Goal: Task Accomplishment & Management: Use online tool/utility

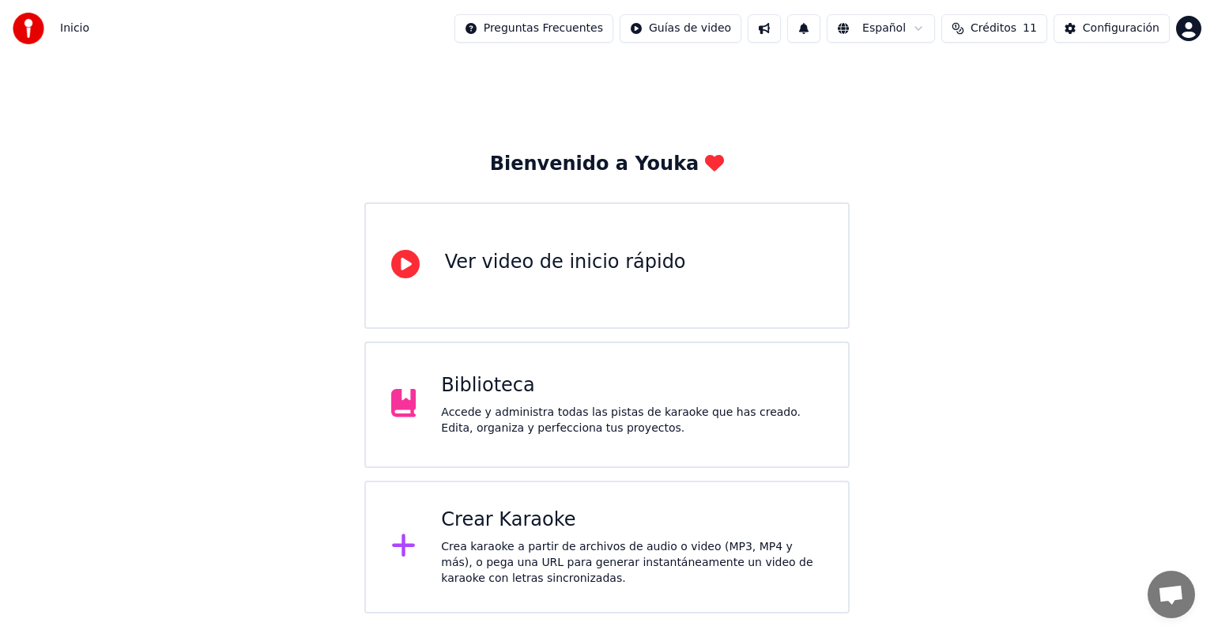
click at [446, 412] on div "Accede y administra todas las pistas de karaoke que has creado. Edita, organiza…" at bounding box center [632, 421] width 382 height 32
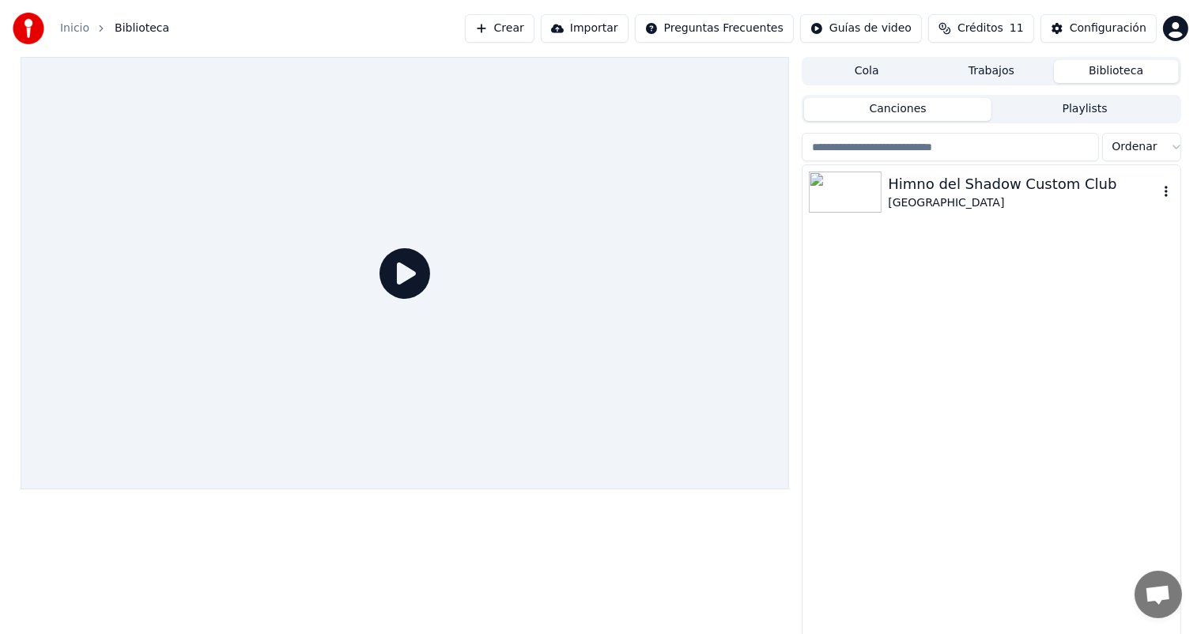
click at [928, 194] on div "Himno del Shadow Custom Club" at bounding box center [1023, 184] width 270 height 22
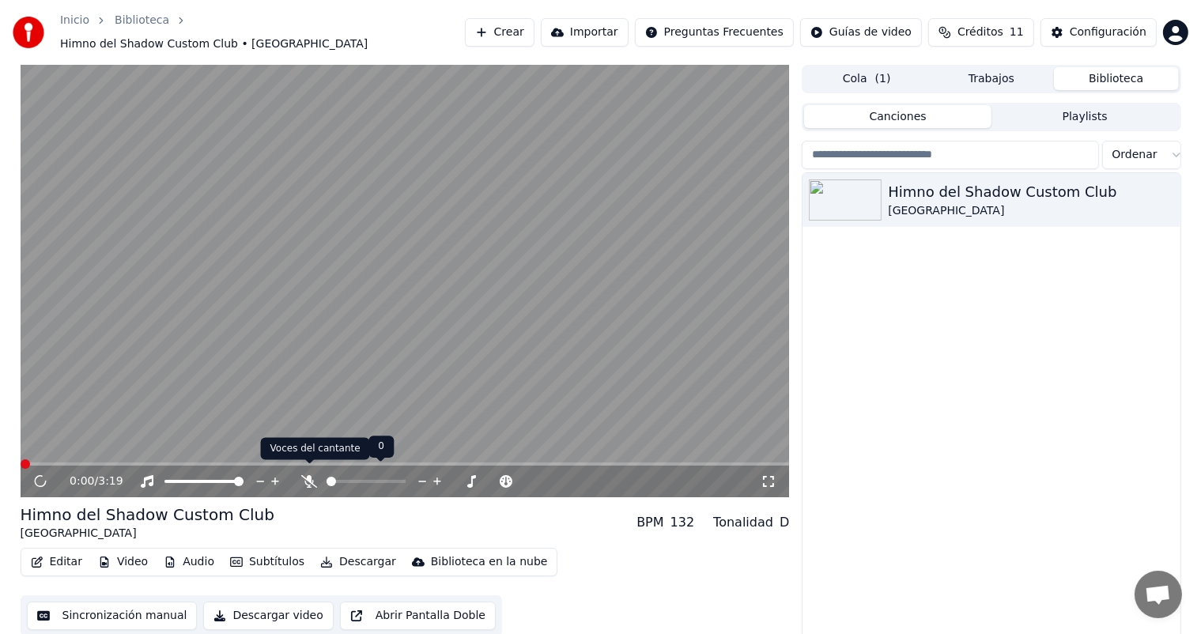
click at [312, 477] on icon at bounding box center [309, 481] width 16 height 13
click at [40, 477] on icon at bounding box center [51, 481] width 37 height 13
click at [320, 556] on icon "button" at bounding box center [326, 561] width 13 height 11
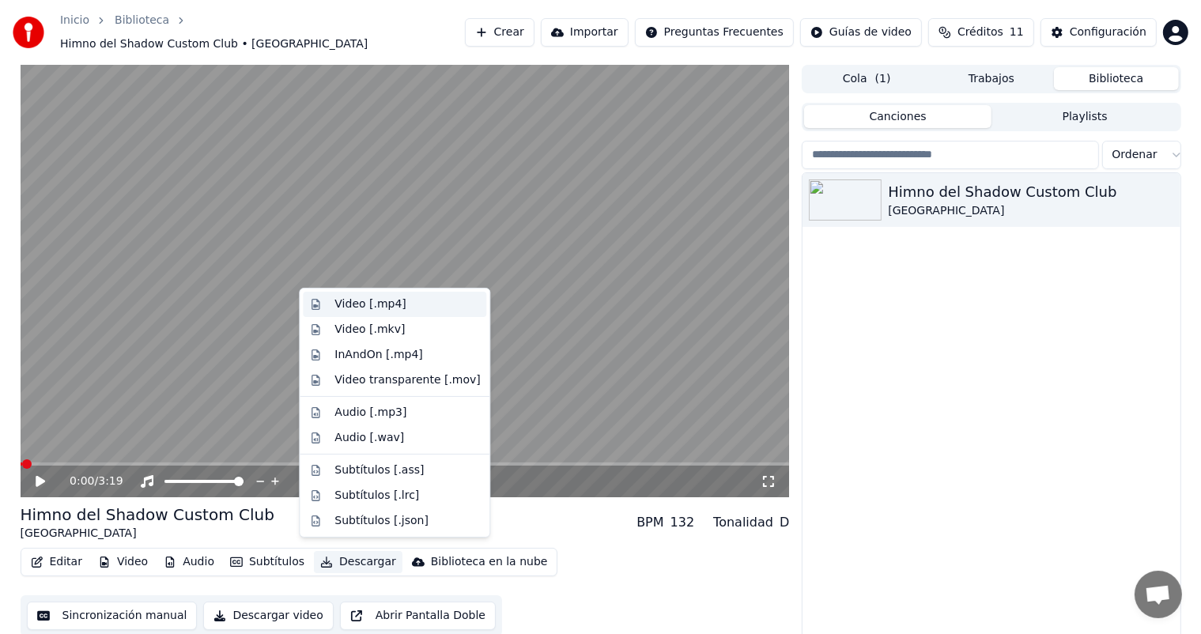
click at [370, 303] on div "Video [.mp4]" at bounding box center [369, 304] width 71 height 16
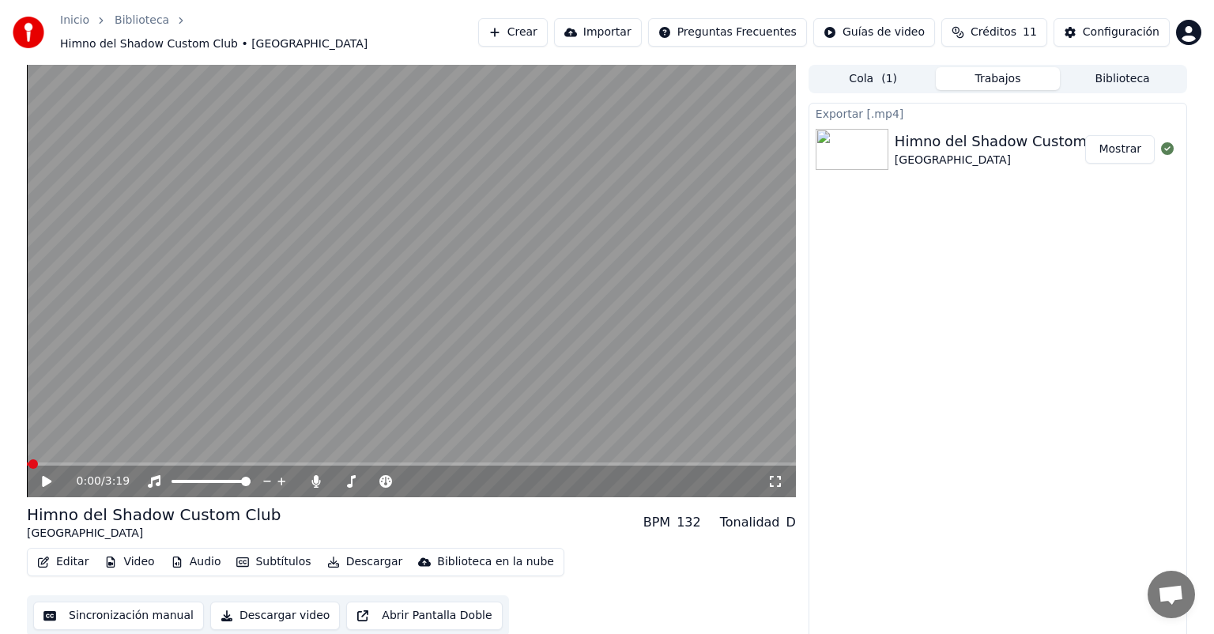
click at [1133, 145] on button "Mostrar" at bounding box center [1120, 149] width 70 height 28
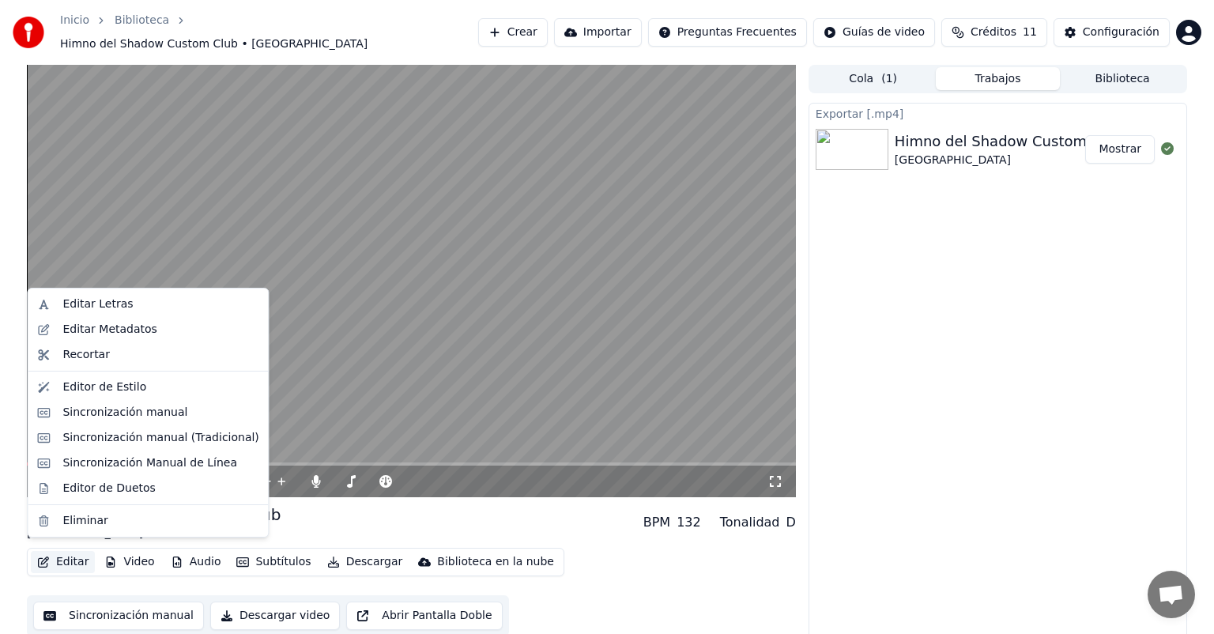
click at [60, 555] on button "Editar" at bounding box center [63, 562] width 64 height 22
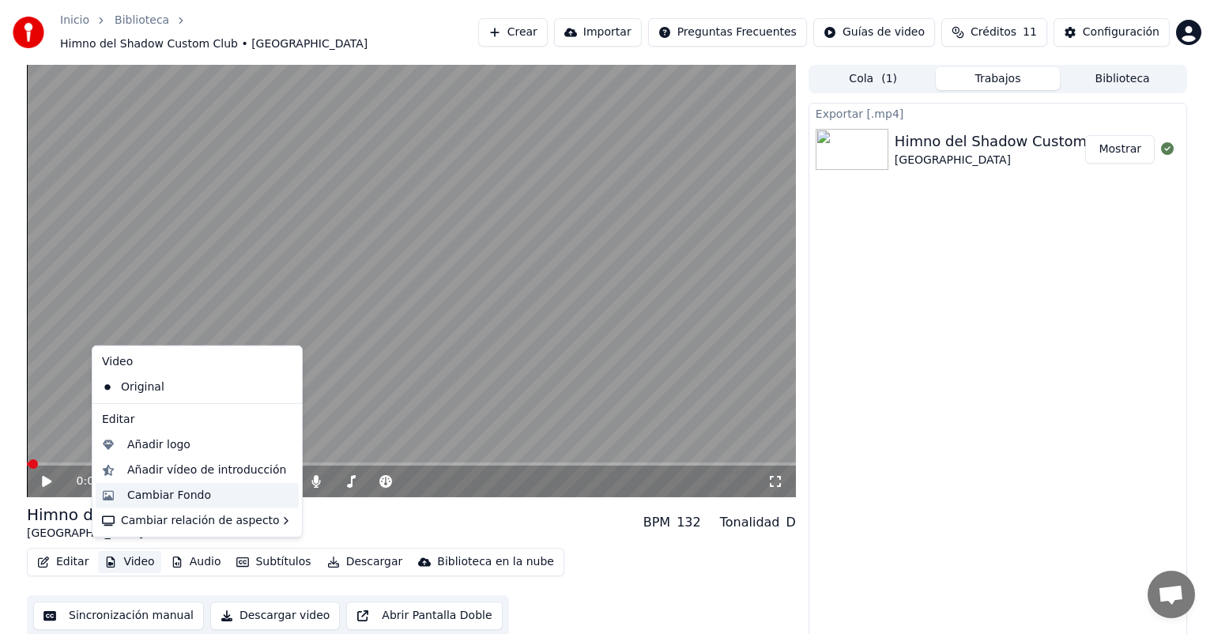
click at [144, 493] on div "Cambiar Fondo" at bounding box center [169, 496] width 84 height 16
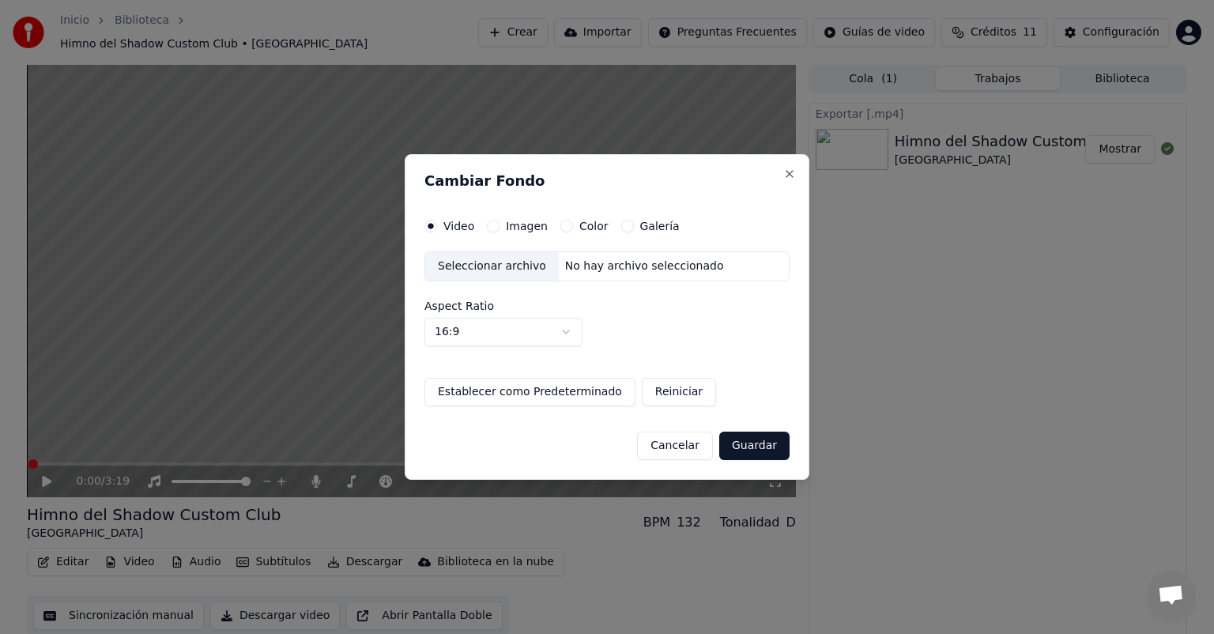
click at [492, 228] on button "Imagen" at bounding box center [493, 226] width 13 height 13
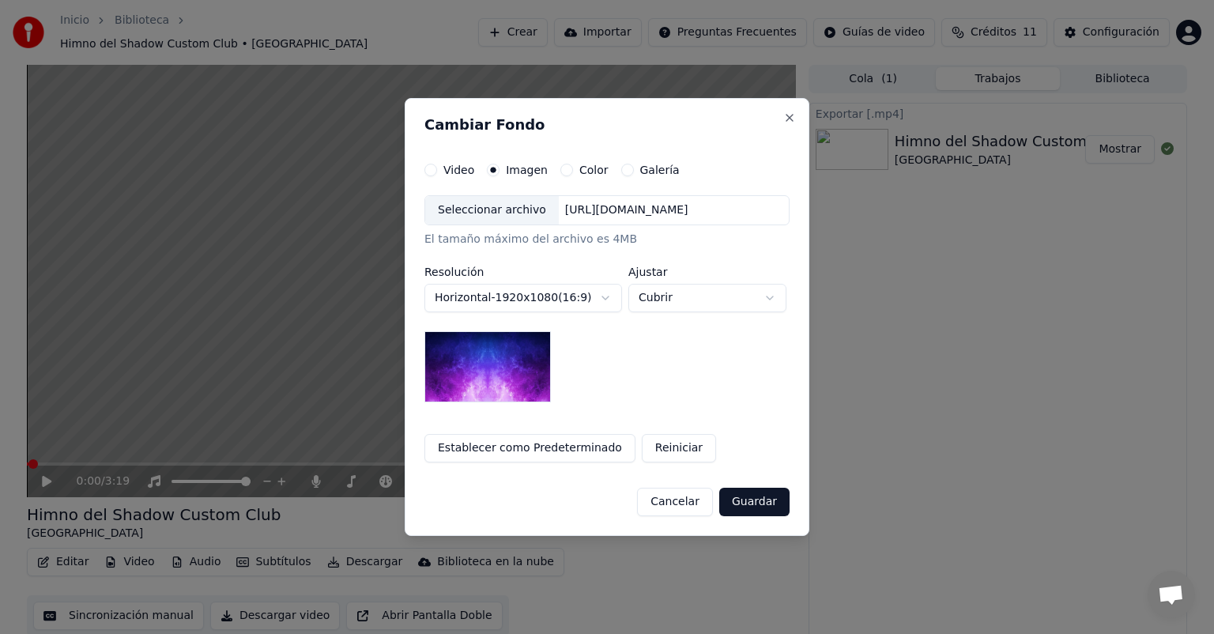
click at [468, 209] on div "Seleccionar archivo" at bounding box center [492, 210] width 134 height 28
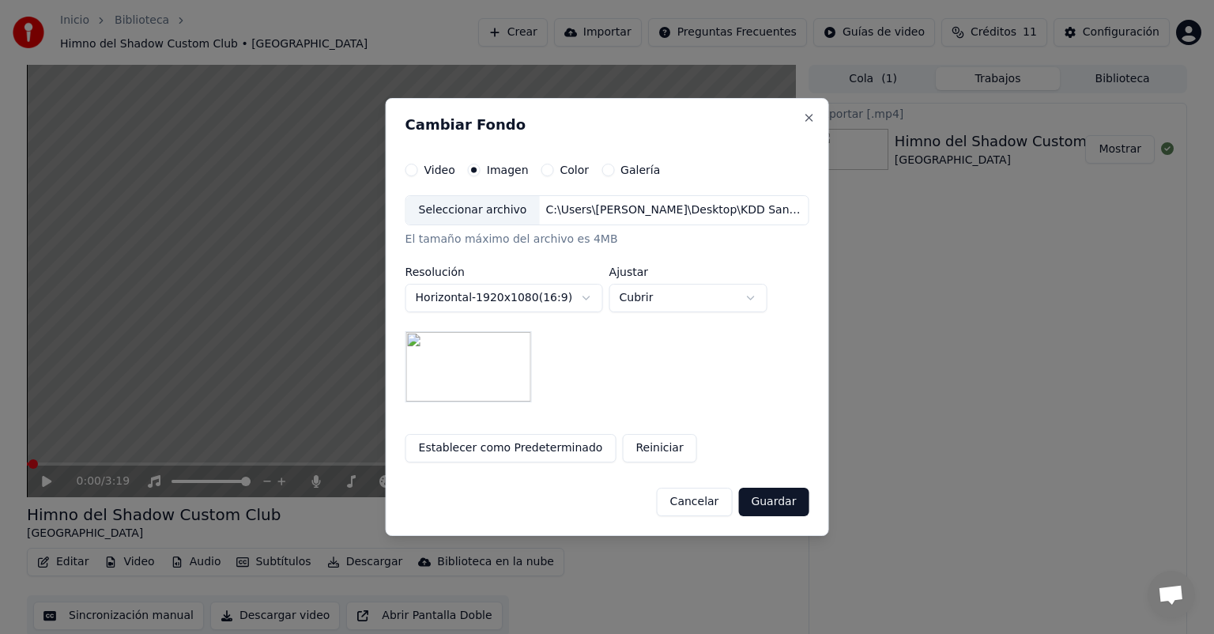
click at [757, 504] on button "Guardar" at bounding box center [773, 502] width 70 height 28
